Goal: Use online tool/utility: Utilize a website feature to perform a specific function

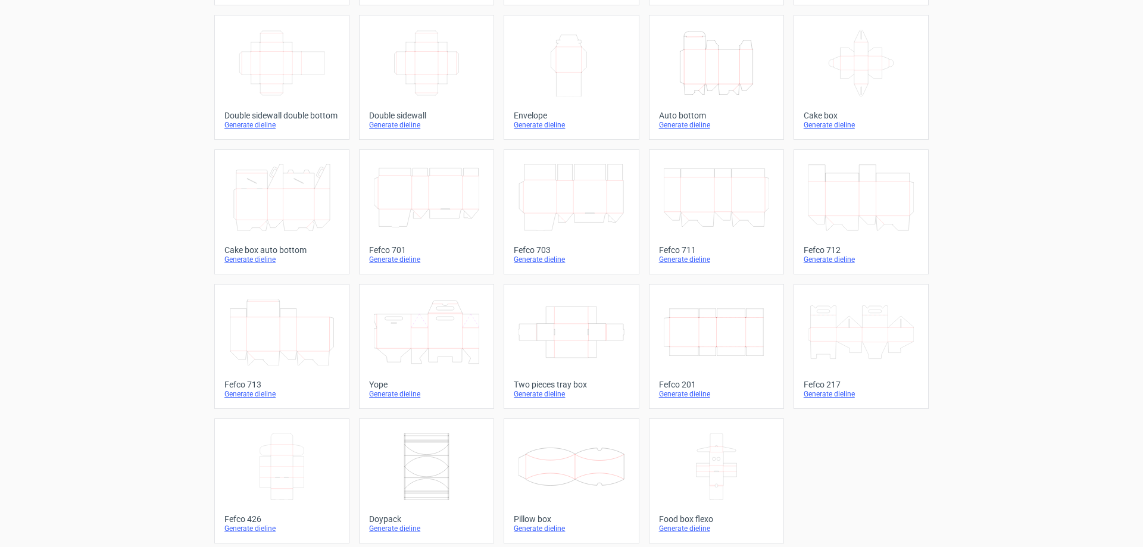
scroll to position [197, 0]
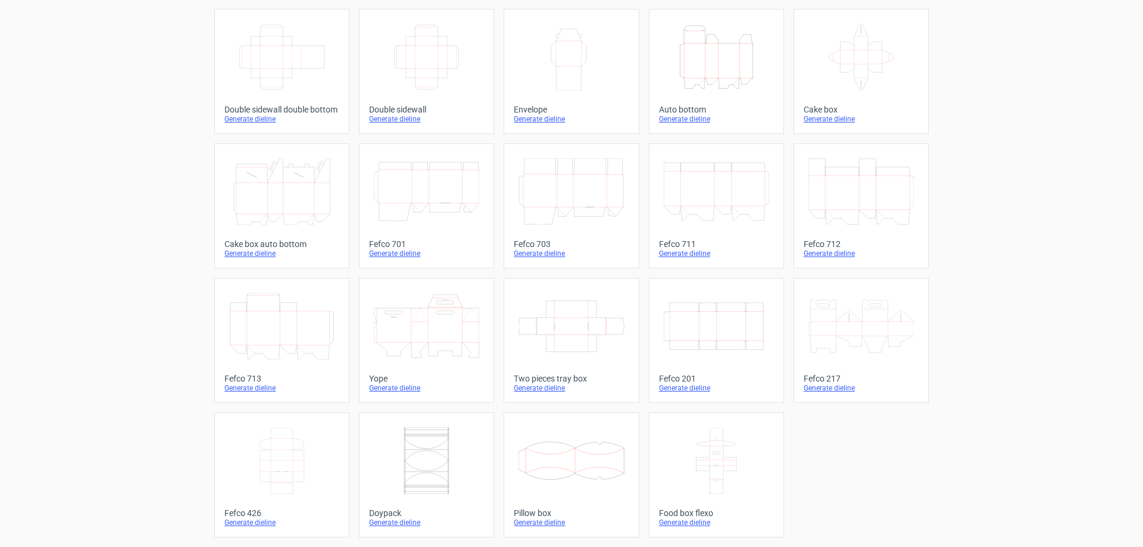
click at [314, 463] on icon at bounding box center [281, 460] width 105 height 67
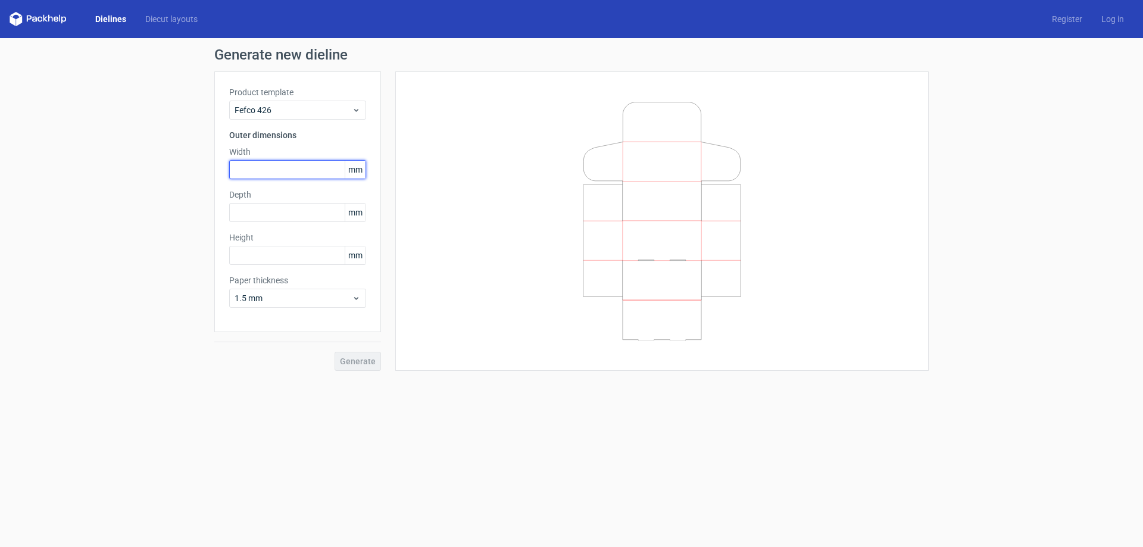
click at [322, 171] on input "text" at bounding box center [297, 169] width 137 height 19
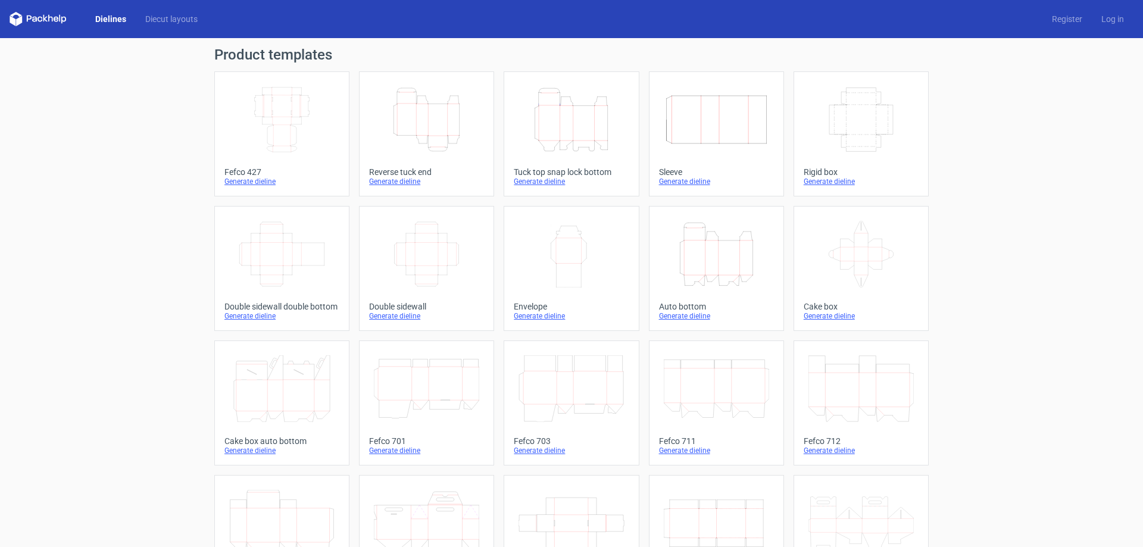
click at [307, 143] on icon "Width Depth Height" at bounding box center [281, 119] width 105 height 67
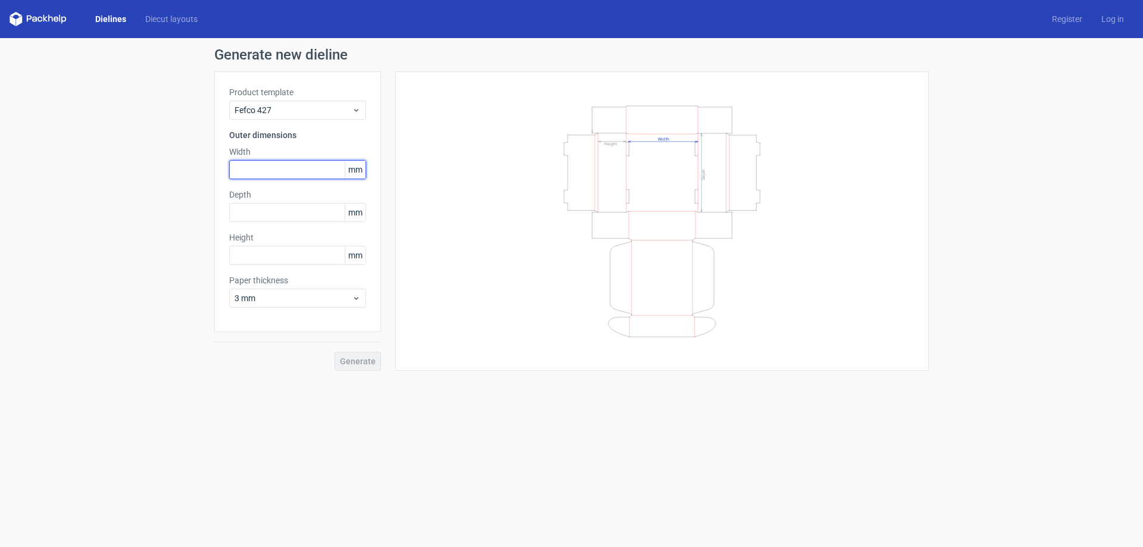
click at [310, 167] on input "text" at bounding box center [297, 169] width 137 height 19
type input "300"
click at [298, 211] on input "text" at bounding box center [297, 212] width 137 height 19
type input "230"
click at [277, 263] on input "text" at bounding box center [297, 255] width 137 height 19
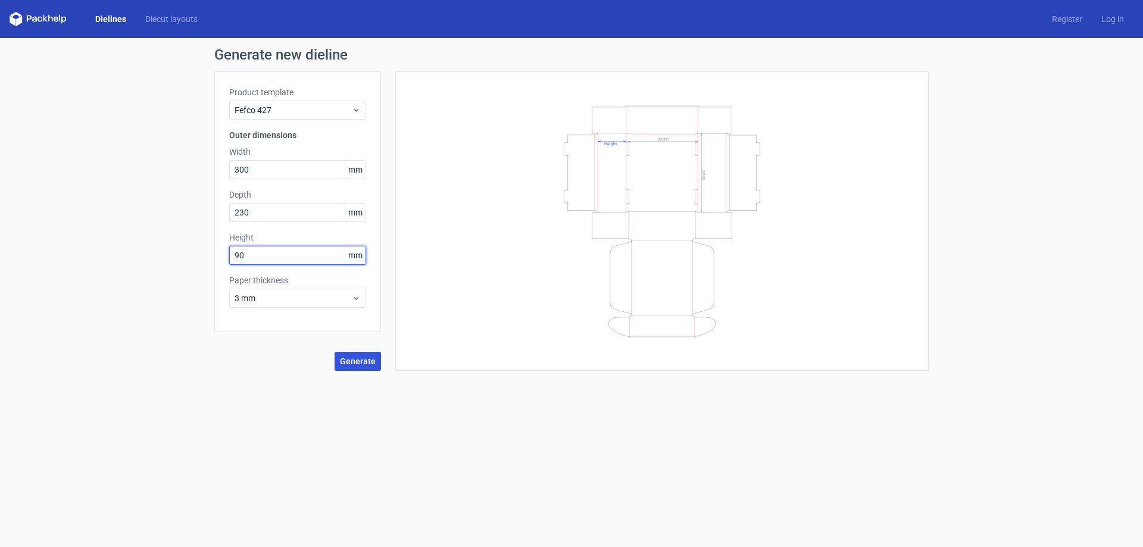
type input "90"
click at [352, 357] on span "Generate" at bounding box center [358, 361] width 36 height 8
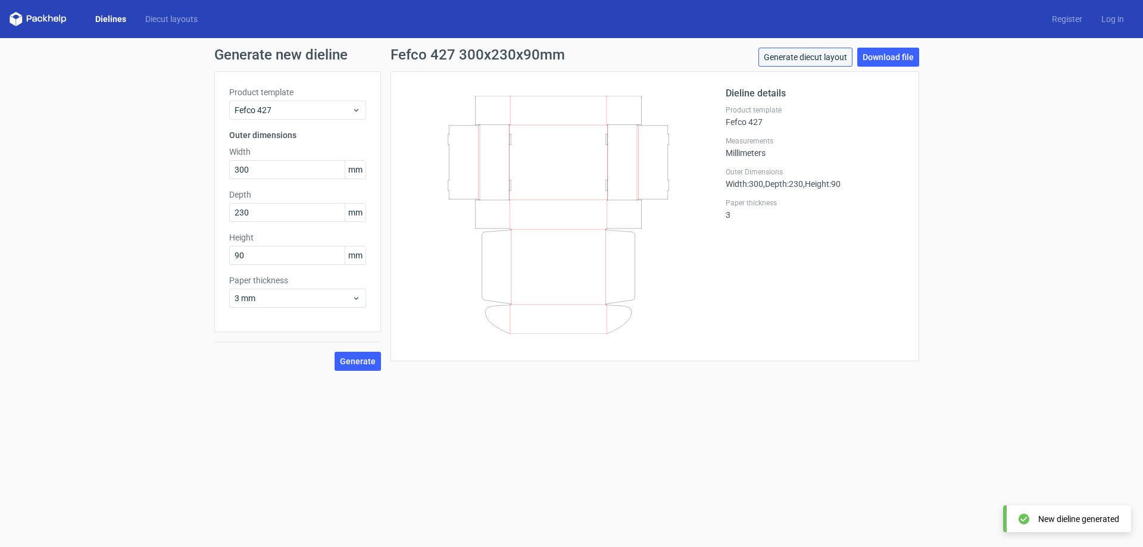
click at [824, 60] on link "Generate diecut layout" at bounding box center [806, 57] width 94 height 19
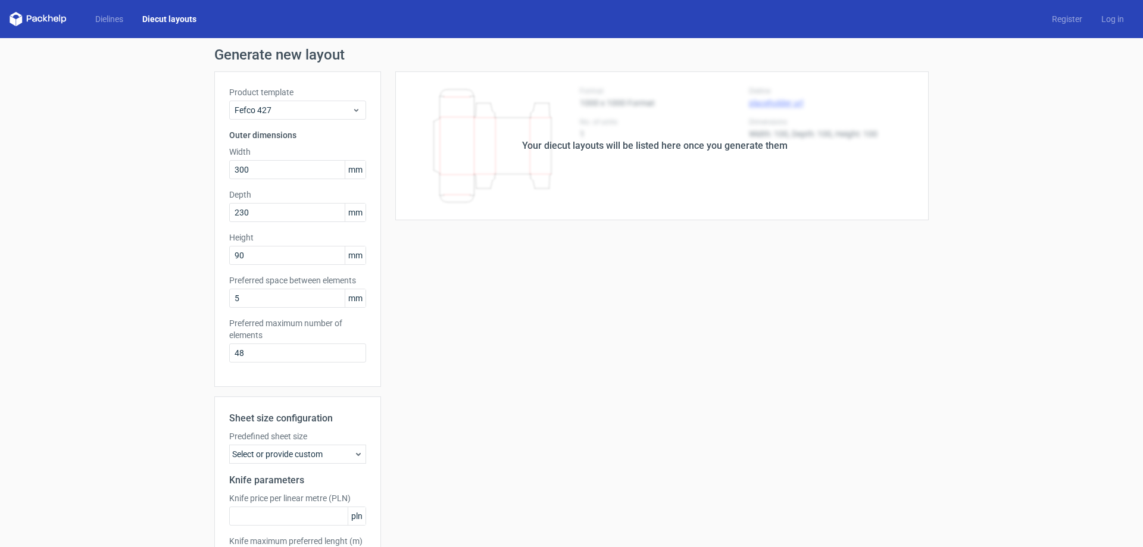
click at [854, 149] on div "Your diecut layouts will be listed here once you generate them" at bounding box center [655, 145] width 548 height 149
click at [594, 285] on div "Your diecut layouts will be listed here once you generate them Height Depth Wid…" at bounding box center [655, 351] width 548 height 560
click at [874, 110] on div "Your diecut layouts will be listed here once you generate them" at bounding box center [655, 145] width 548 height 149
click at [672, 141] on div "Your diecut layouts will be listed here once you generate them" at bounding box center [655, 146] width 266 height 14
click at [425, 195] on div "Your diecut layouts will be listed here once you generate them" at bounding box center [655, 145] width 548 height 149
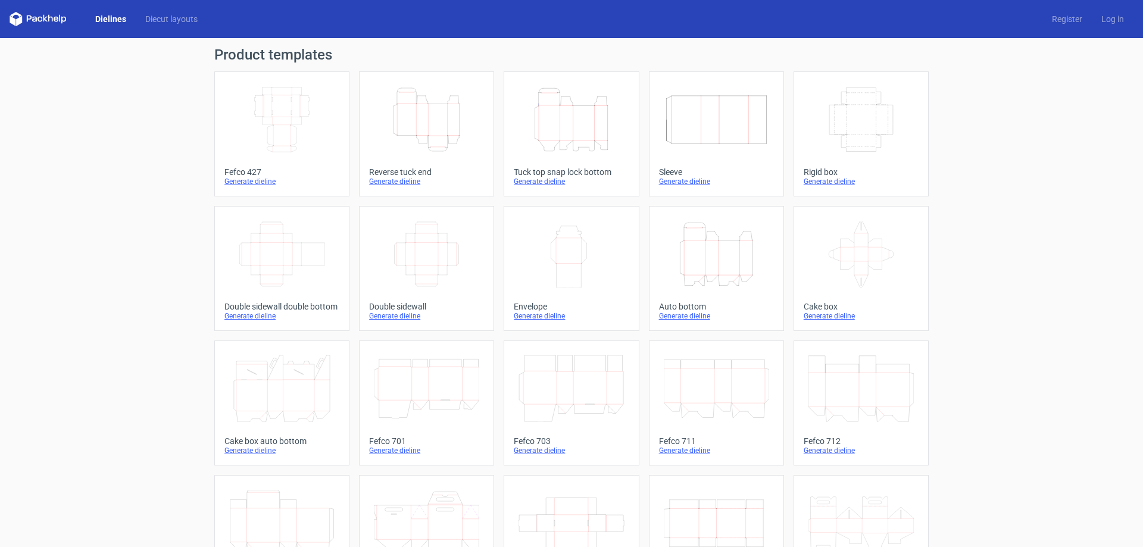
scroll to position [197, 0]
